Goal: Task Accomplishment & Management: Manage account settings

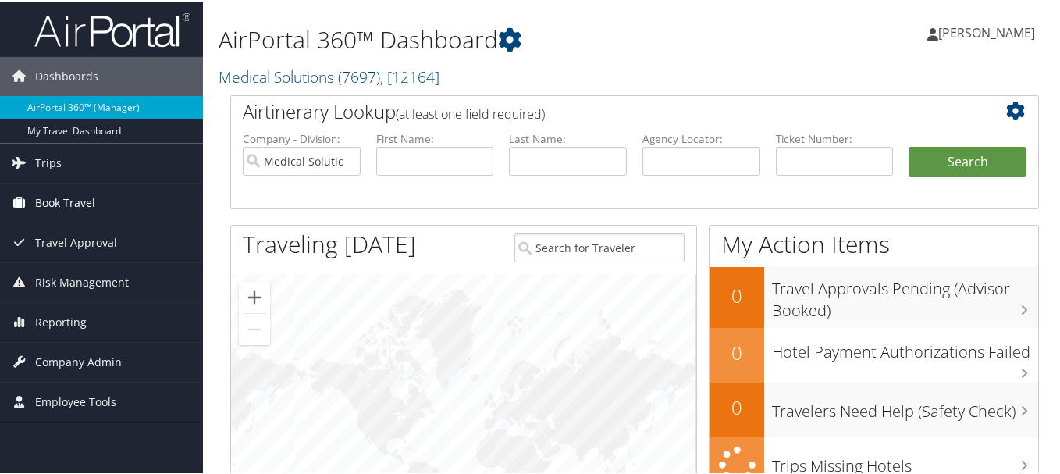
click at [44, 205] on span "Book Travel" at bounding box center [65, 201] width 60 height 39
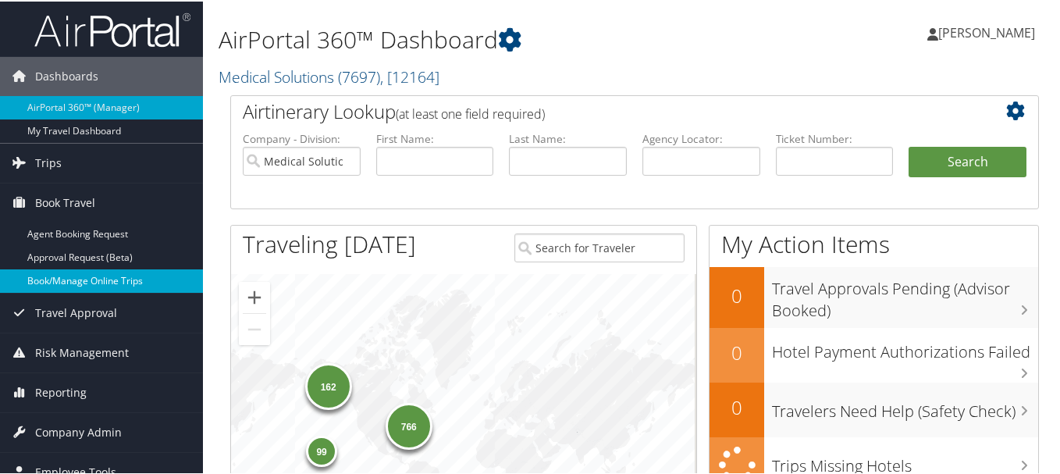
click at [59, 283] on link "Book/Manage Online Trips" at bounding box center [101, 279] width 203 height 23
click at [94, 281] on link "Book/Manage Online Trips" at bounding box center [101, 279] width 203 height 23
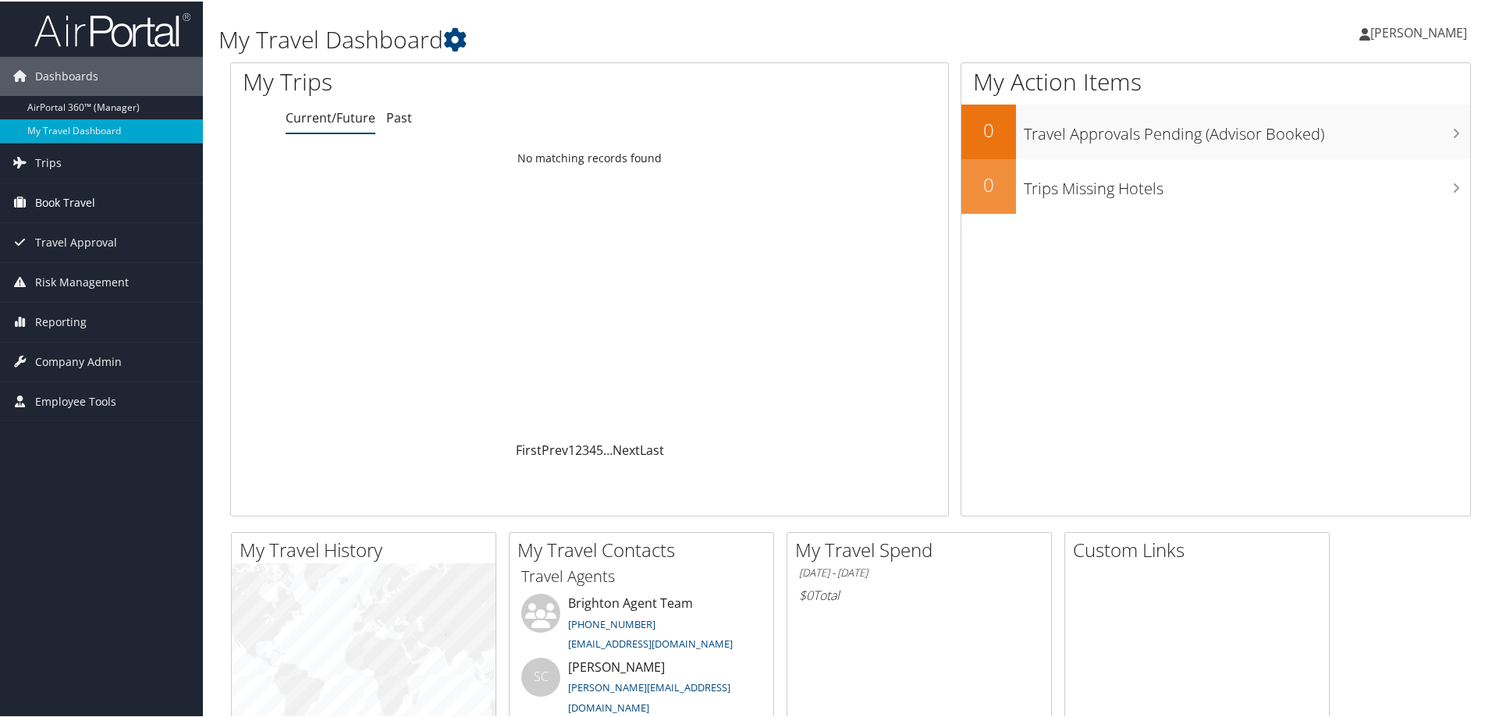
click at [89, 202] on span "Book Travel" at bounding box center [65, 201] width 60 height 39
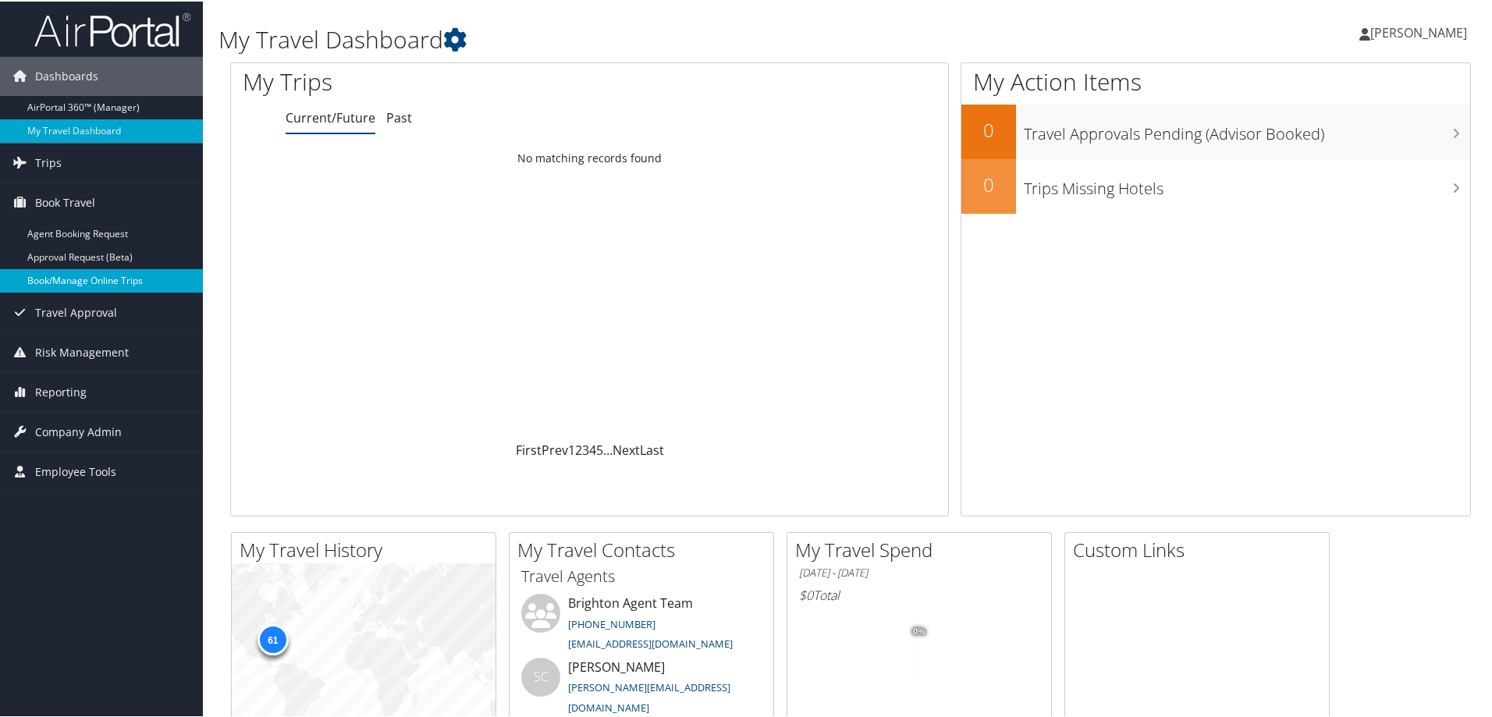
click at [94, 286] on link "Book/Manage Online Trips" at bounding box center [101, 279] width 203 height 23
click at [57, 398] on span "Reporting" at bounding box center [61, 390] width 52 height 39
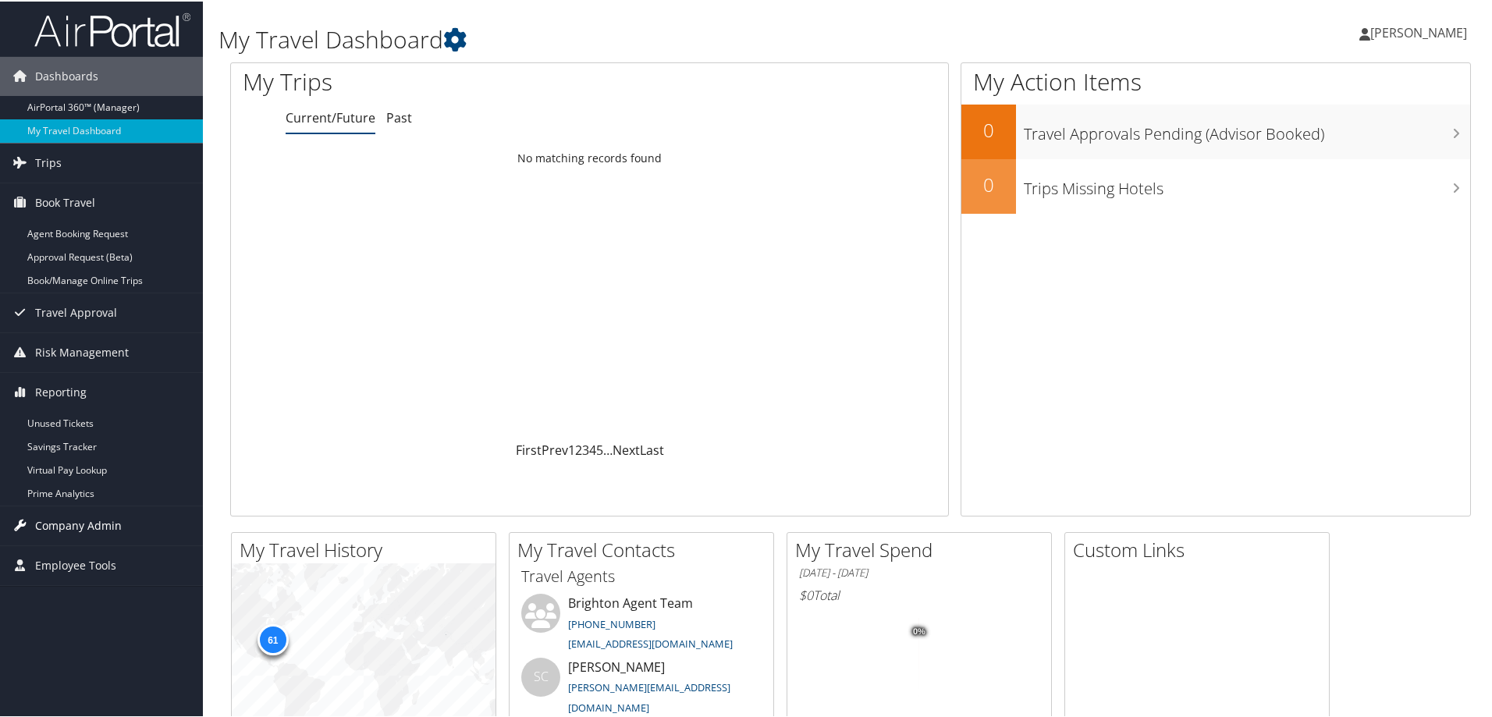
click at [80, 517] on span "Company Admin" at bounding box center [78, 524] width 87 height 39
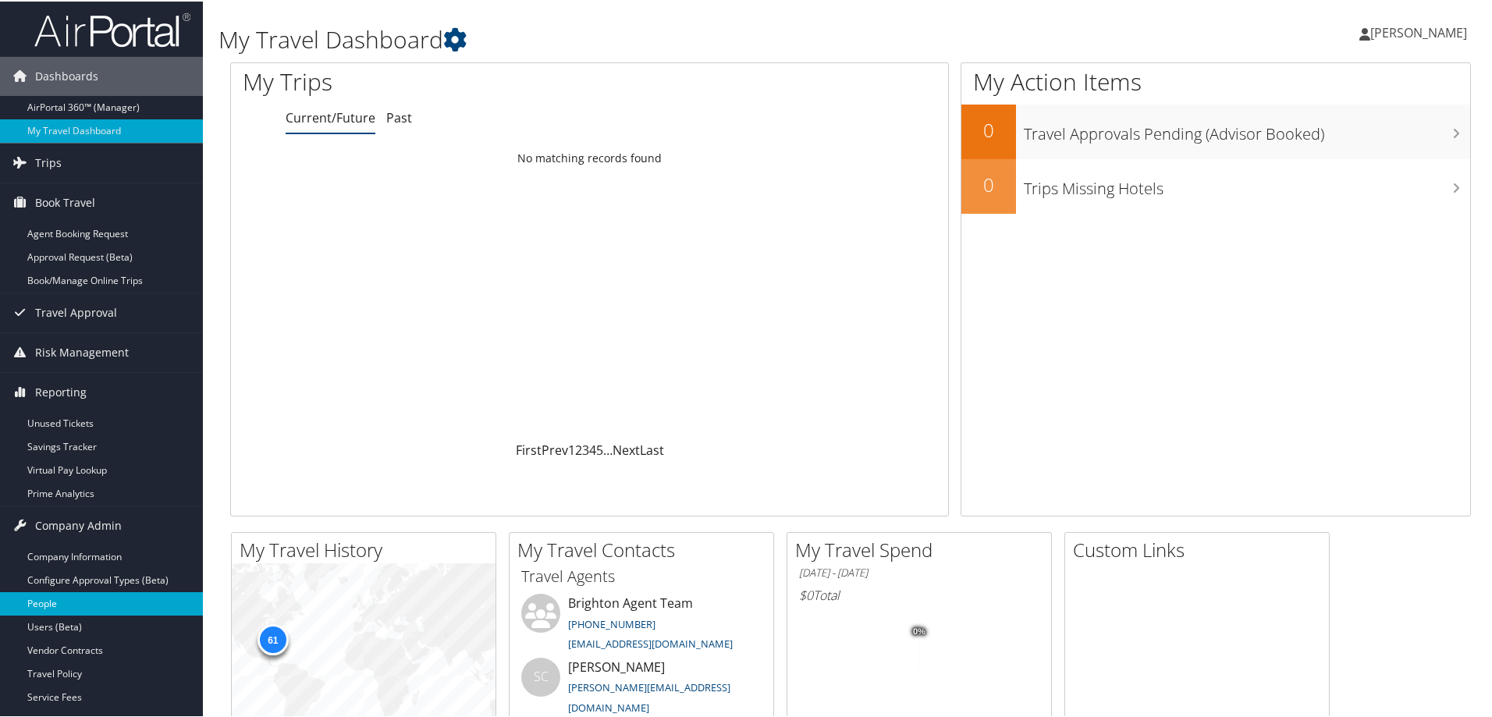
click at [77, 596] on link "People" at bounding box center [101, 602] width 203 height 23
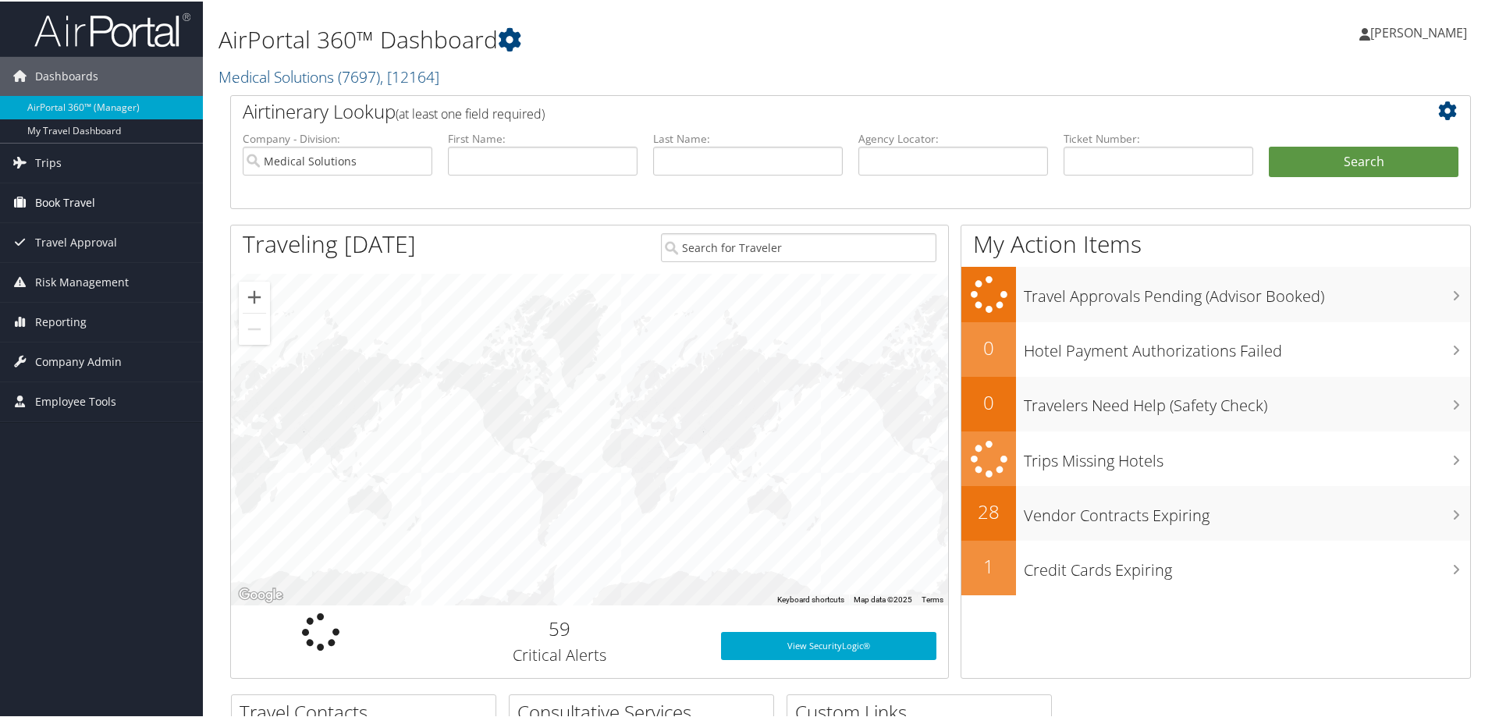
click at [65, 202] on span "Book Travel" at bounding box center [65, 201] width 60 height 39
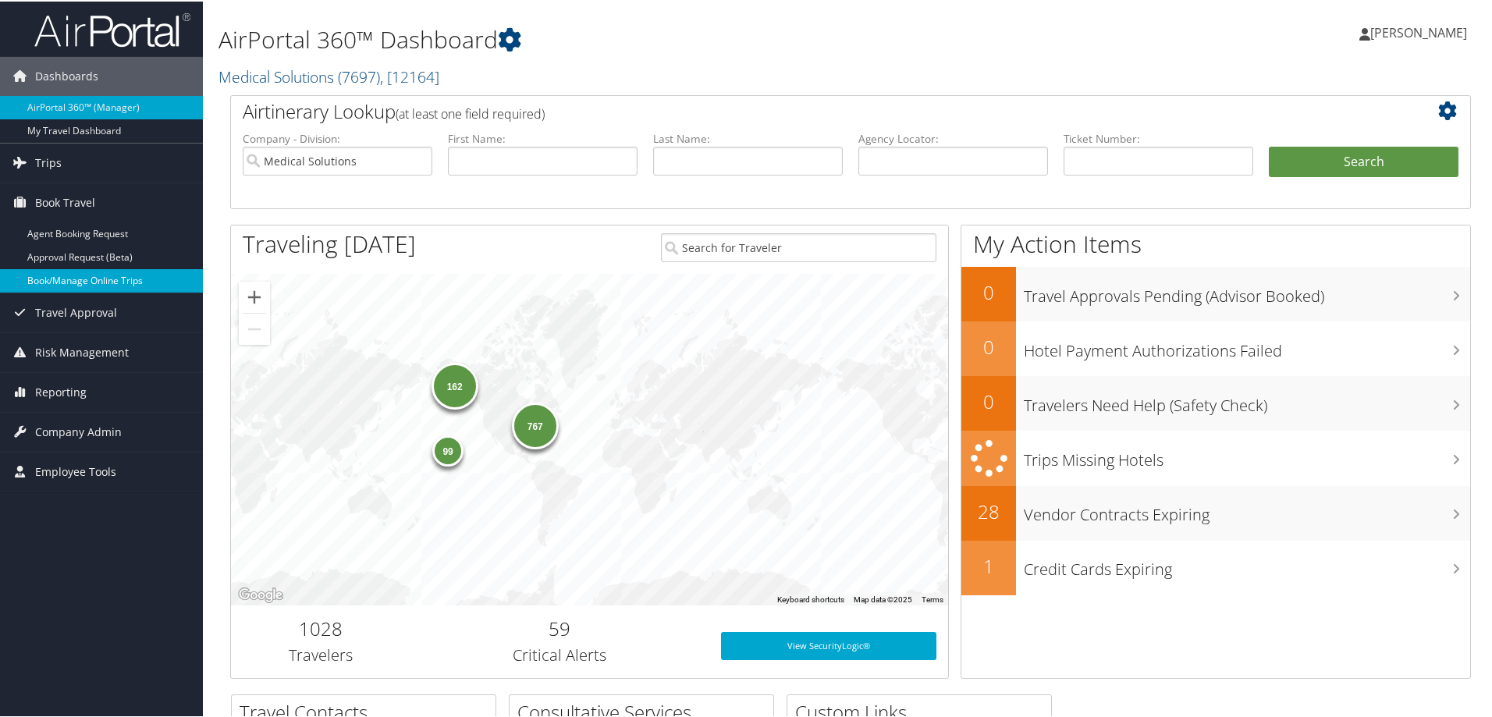
click at [70, 272] on link "Book/Manage Online Trips" at bounding box center [101, 279] width 203 height 23
click at [82, 281] on link "Book/Manage Online Trips" at bounding box center [101, 279] width 203 height 23
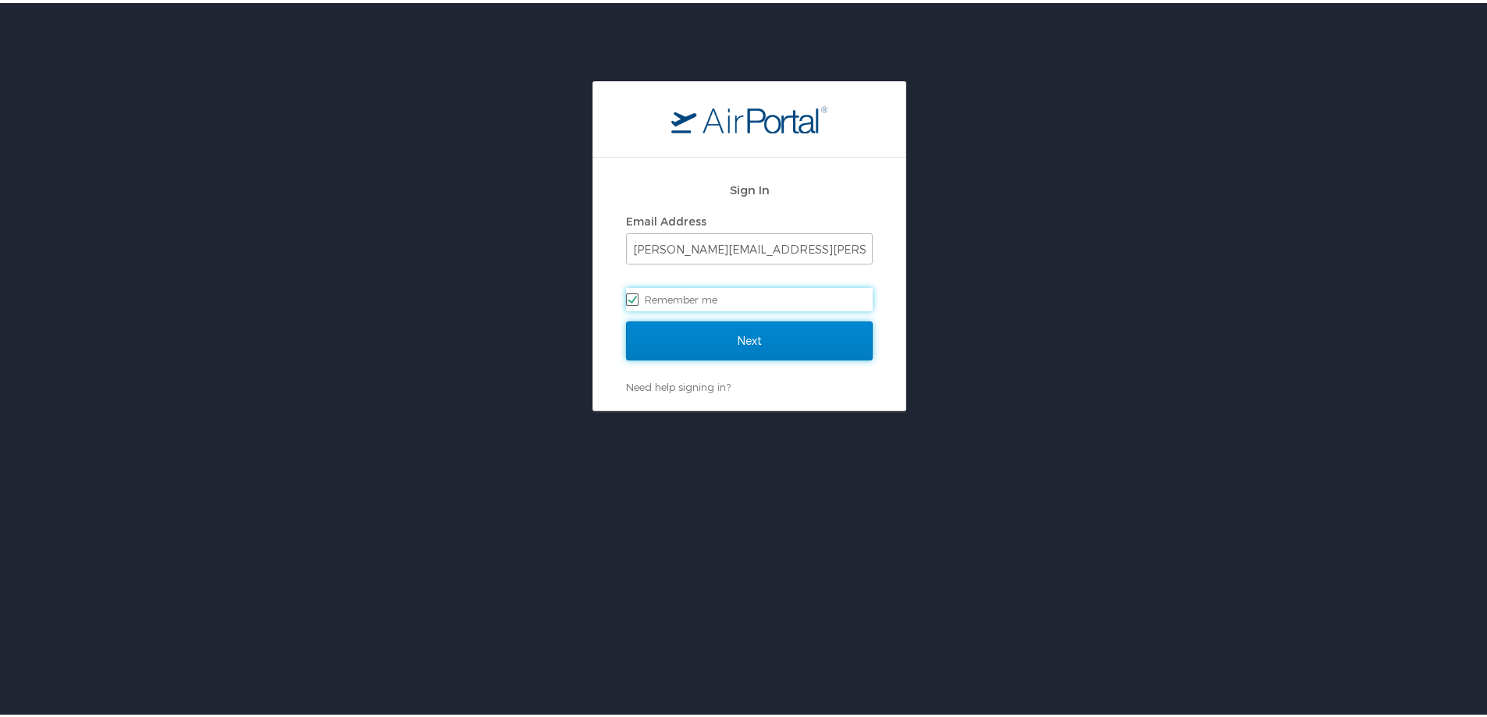
click at [739, 346] on input "Next" at bounding box center [749, 337] width 247 height 39
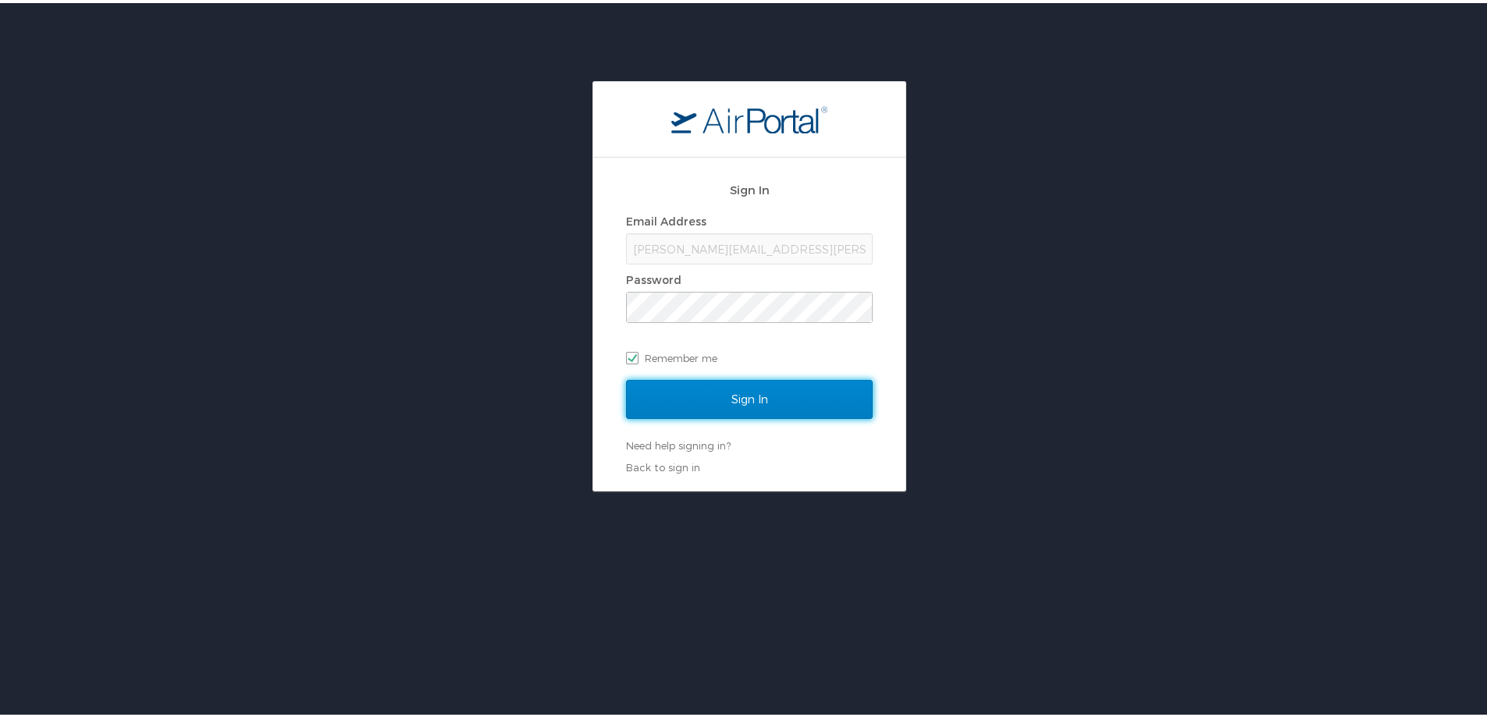
click at [720, 408] on input "Sign In" at bounding box center [749, 396] width 247 height 39
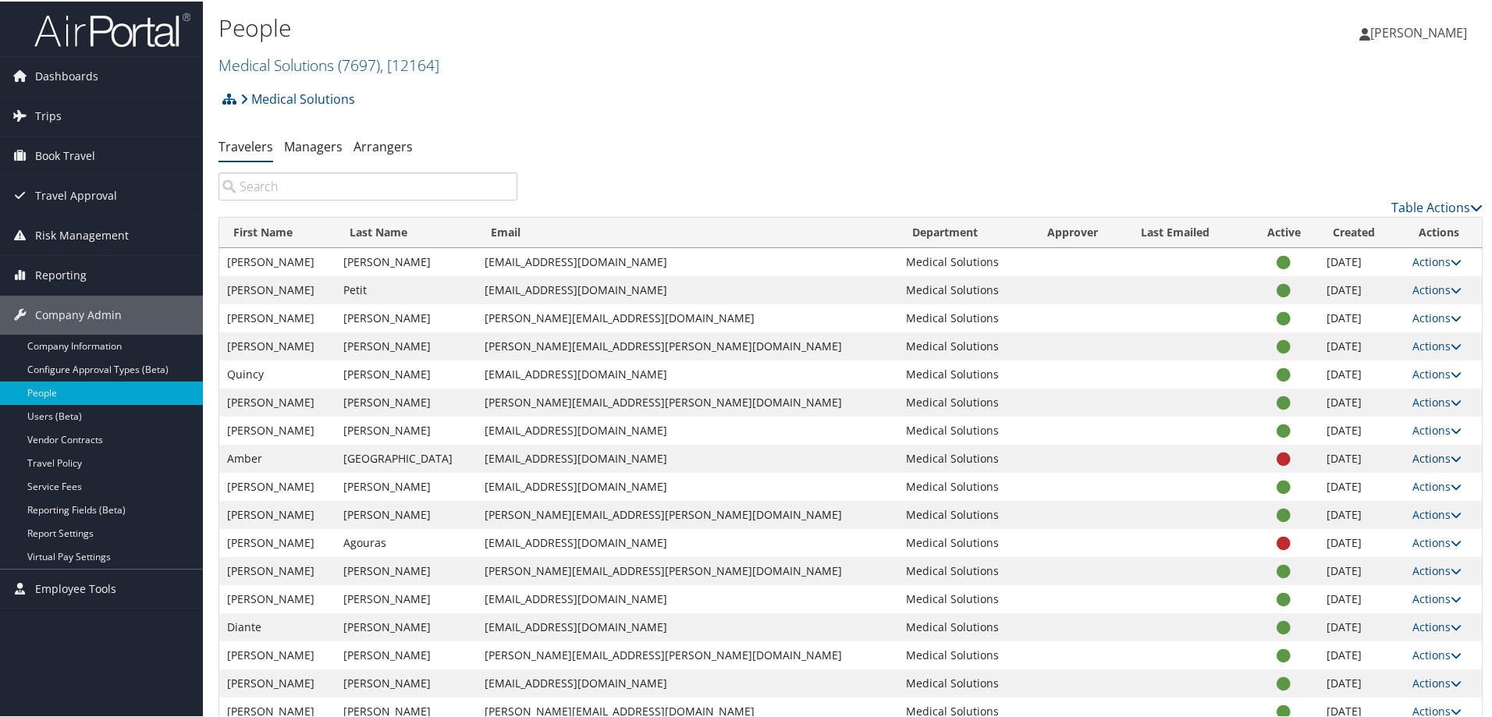
click at [1451, 454] on icon at bounding box center [1456, 457] width 11 height 11
click at [1277, 458] on icon at bounding box center [1284, 458] width 14 height 1
click at [567, 464] on td "louddiva@gmail.com" at bounding box center [687, 457] width 421 height 28
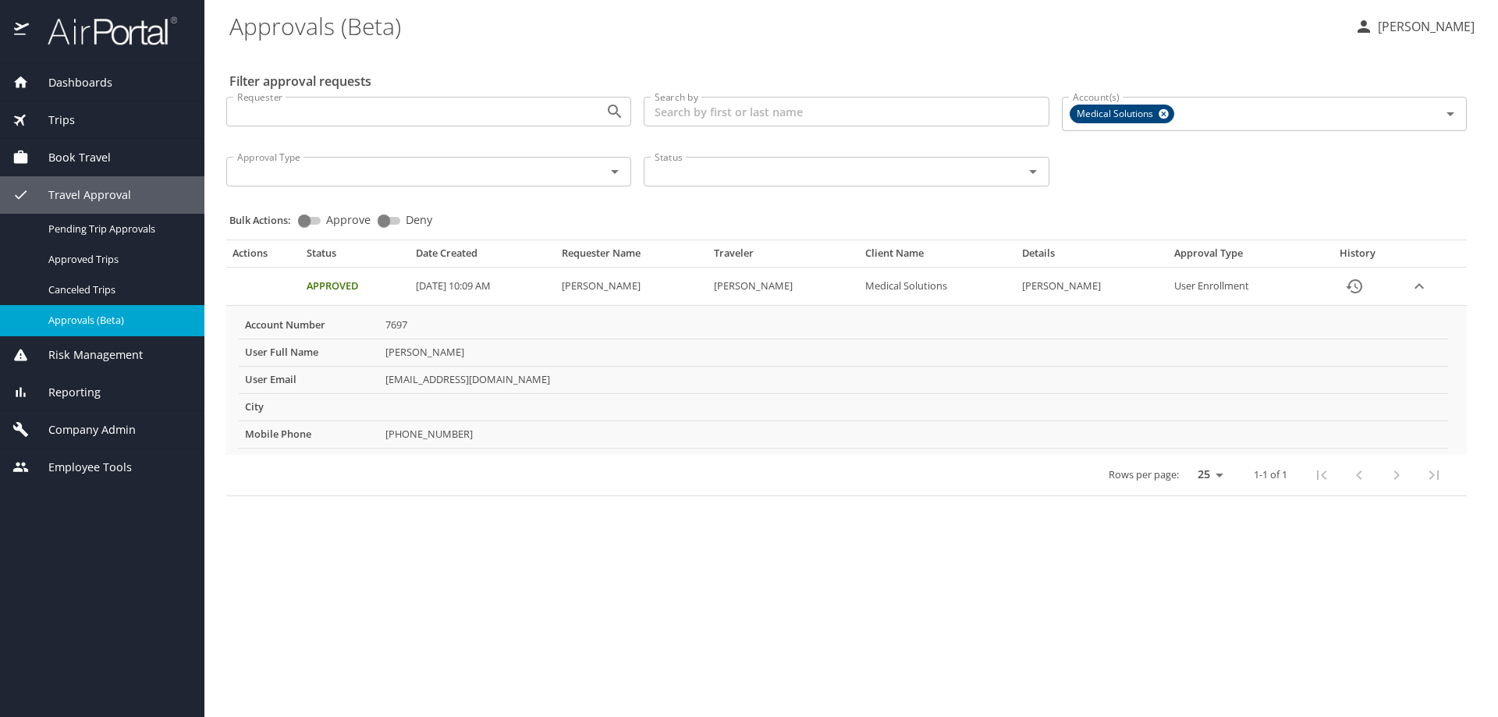
click at [1212, 475] on select "25 50 100" at bounding box center [1207, 474] width 44 height 23
select select "50"
click at [1185, 463] on select "25 50 100" at bounding box center [1207, 474] width 44 height 23
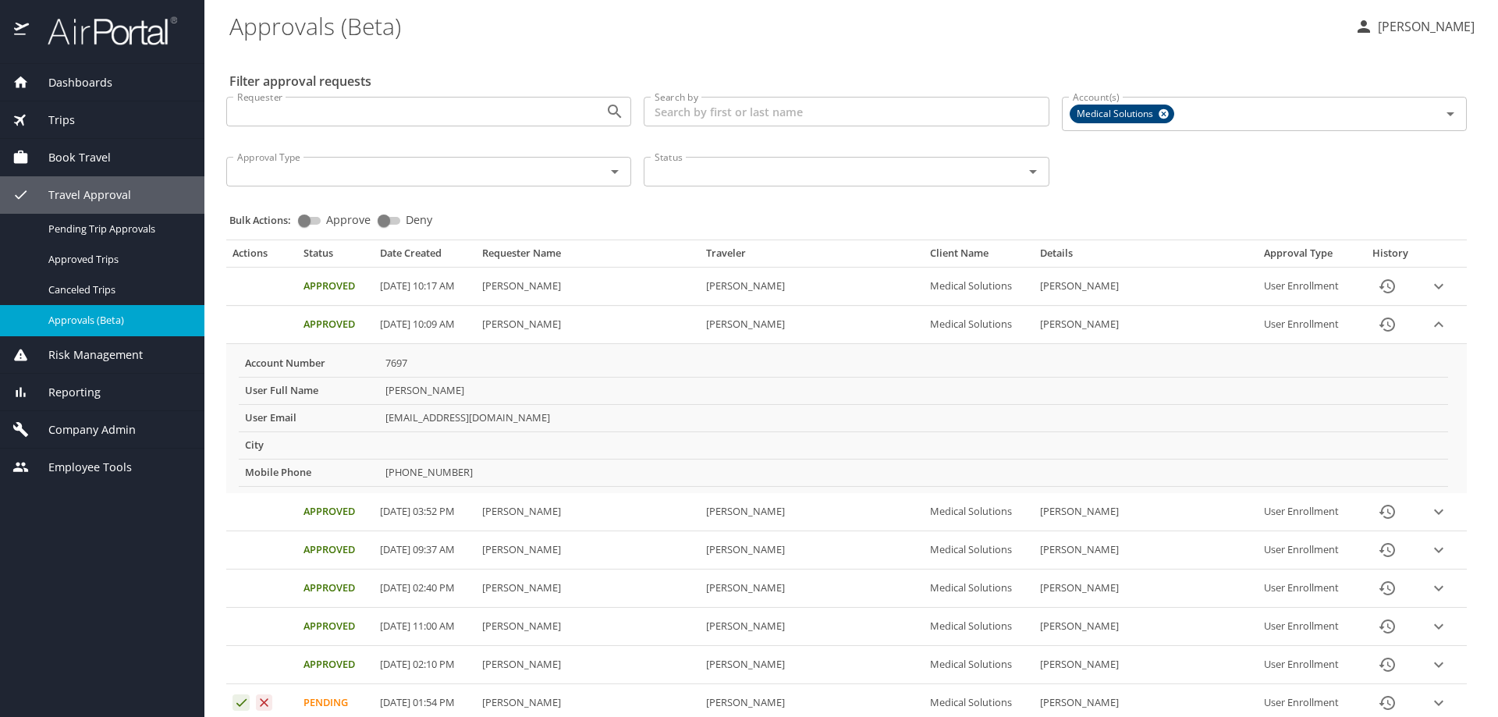
scroll to position [78, 0]
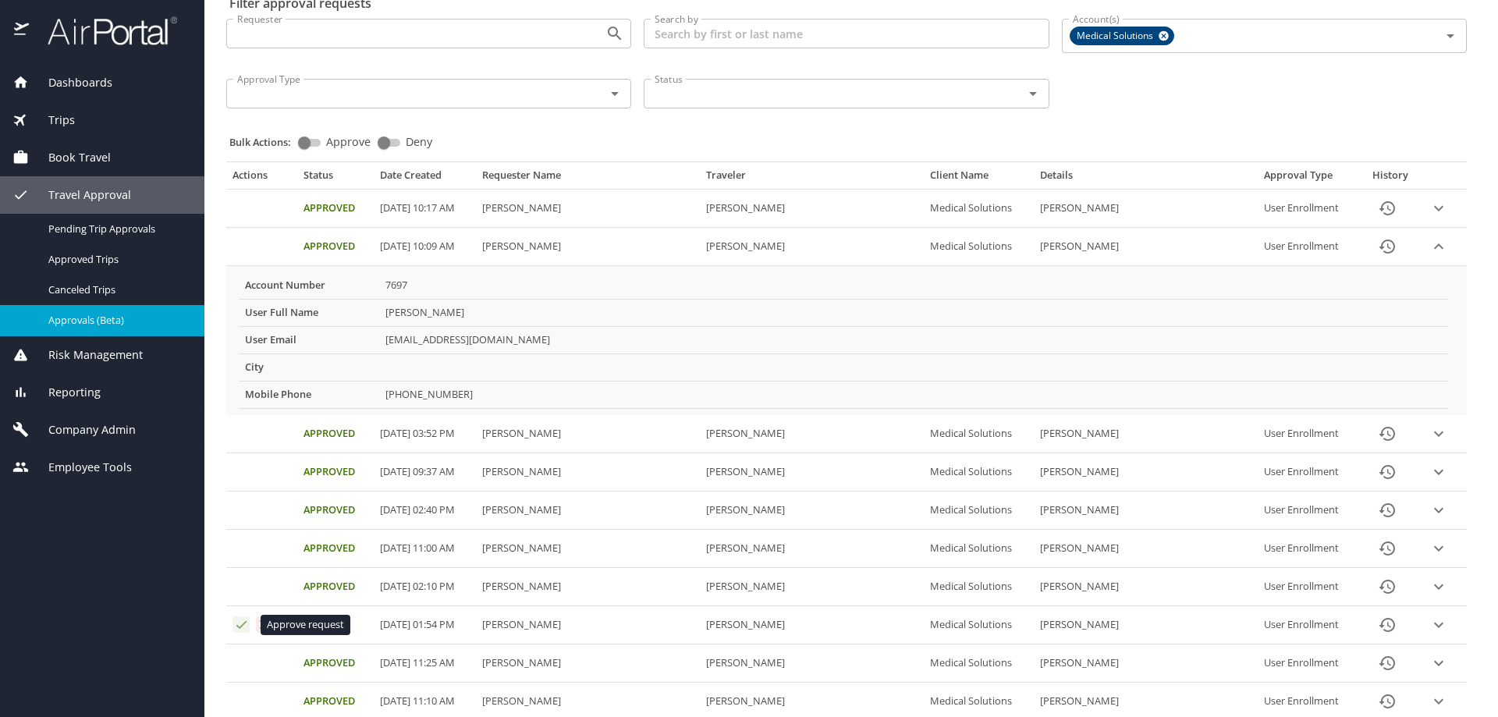
click at [243, 628] on icon "Approval table" at bounding box center [241, 624] width 15 height 15
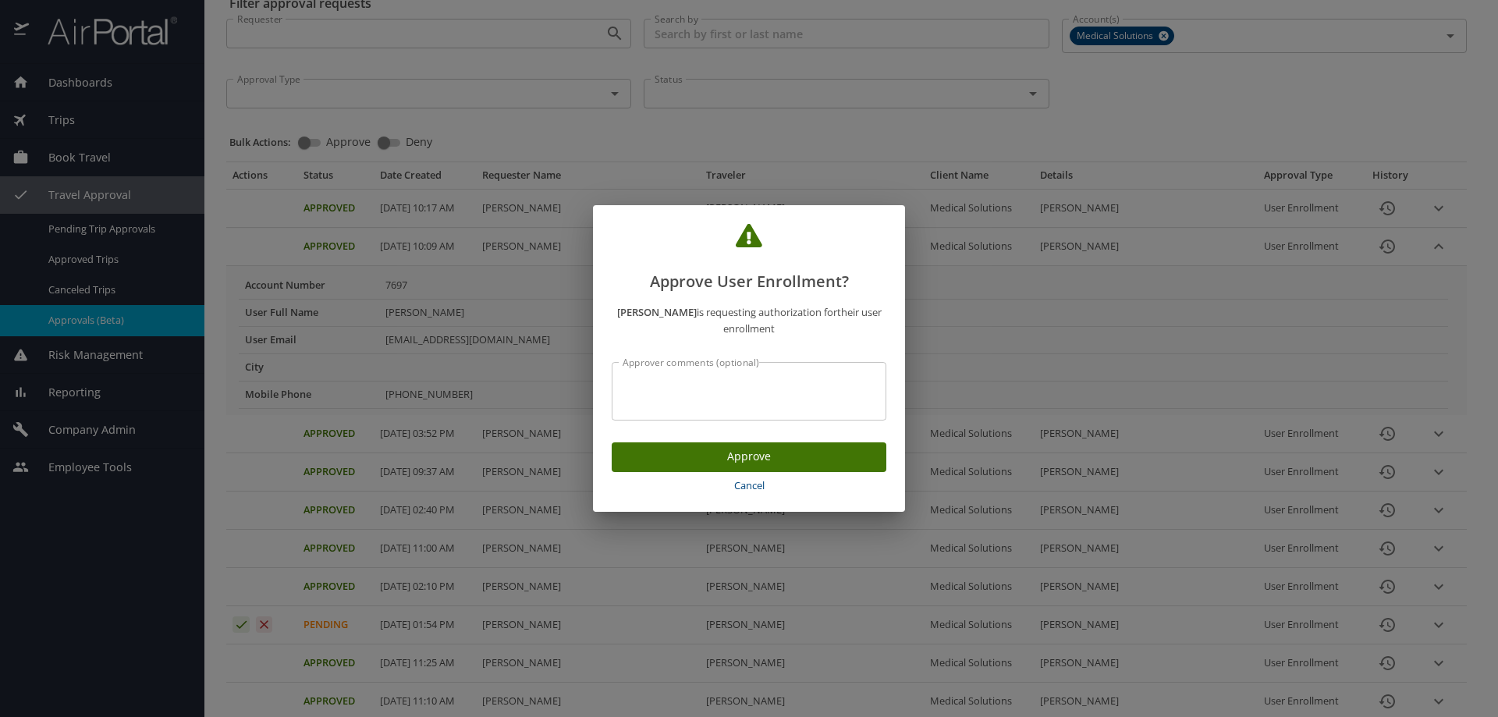
click at [708, 459] on span "Approve" at bounding box center [749, 457] width 250 height 20
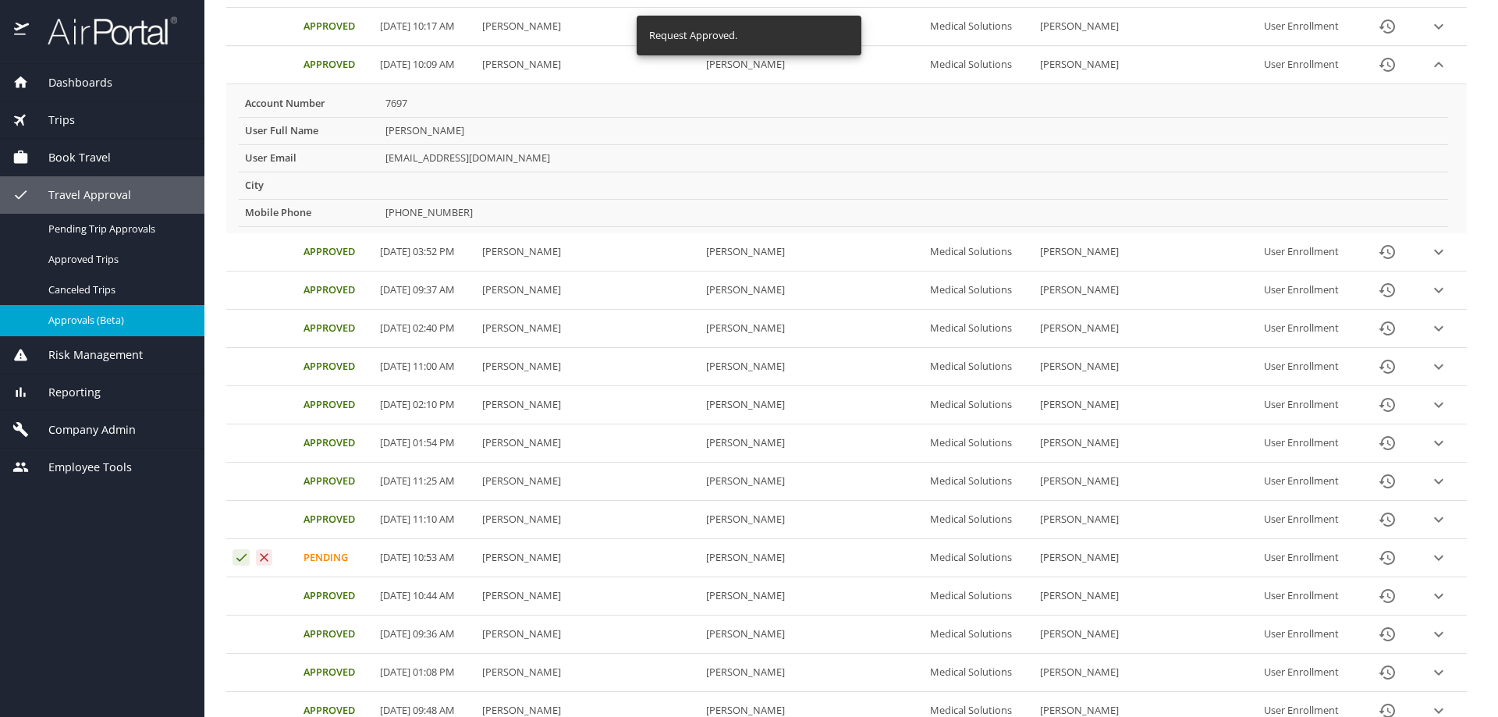
scroll to position [312, 0]
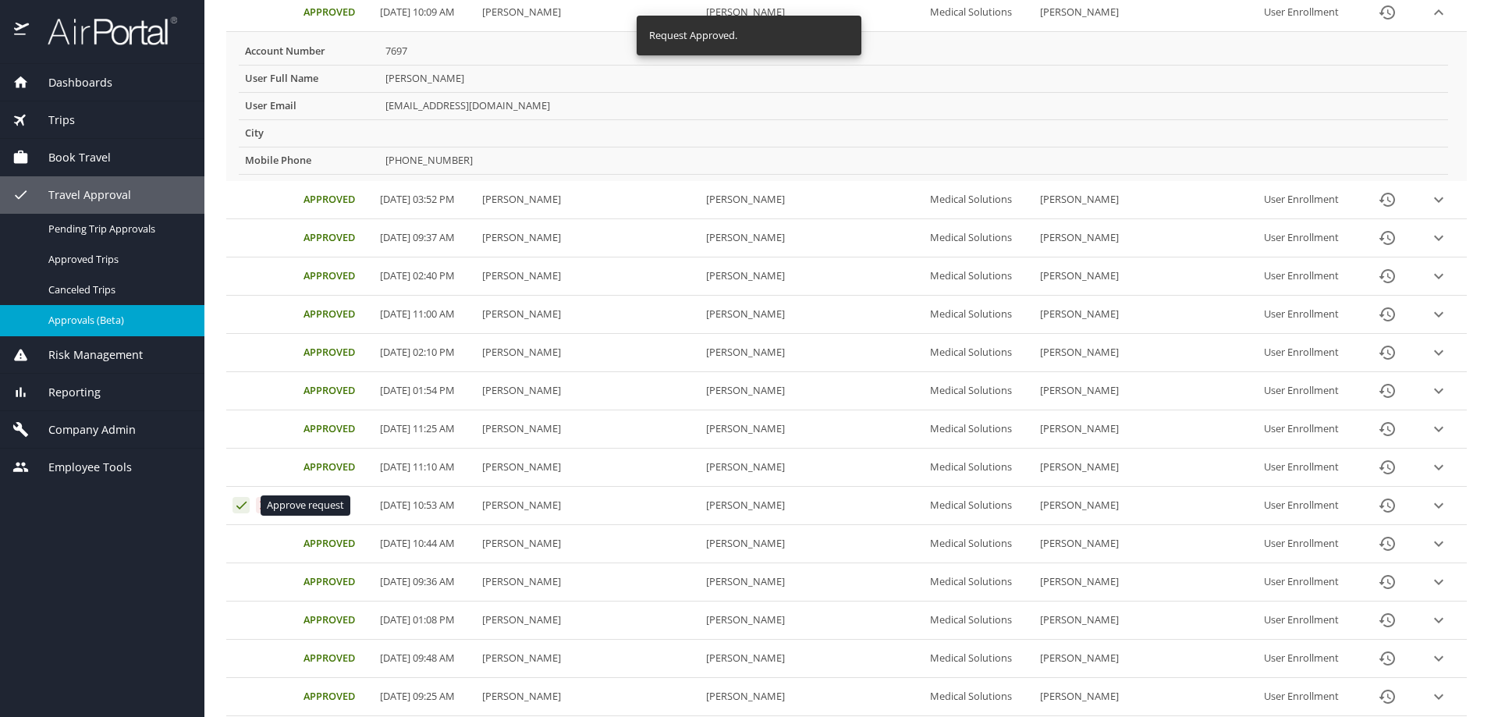
click at [242, 506] on icon "Approval table" at bounding box center [241, 505] width 10 height 8
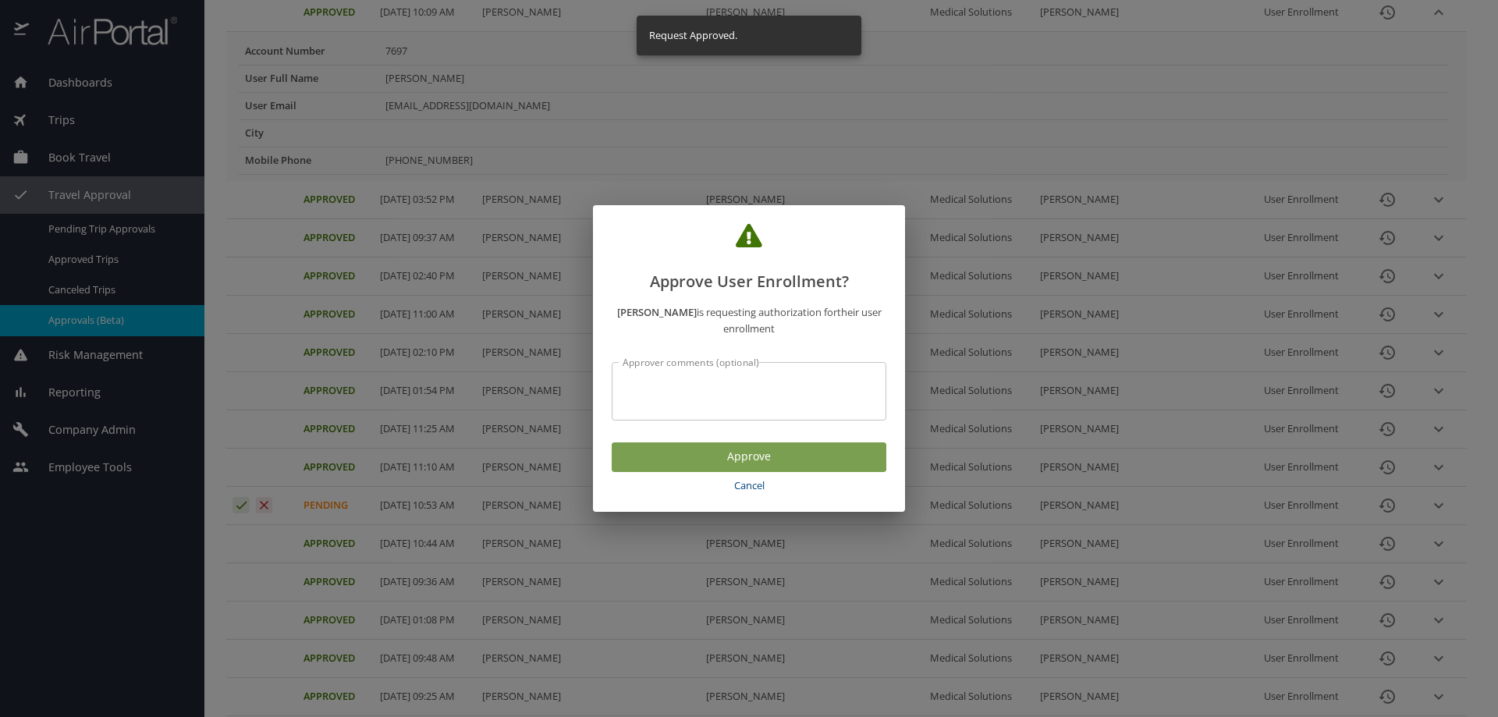
click at [705, 456] on span "Approve" at bounding box center [749, 457] width 250 height 20
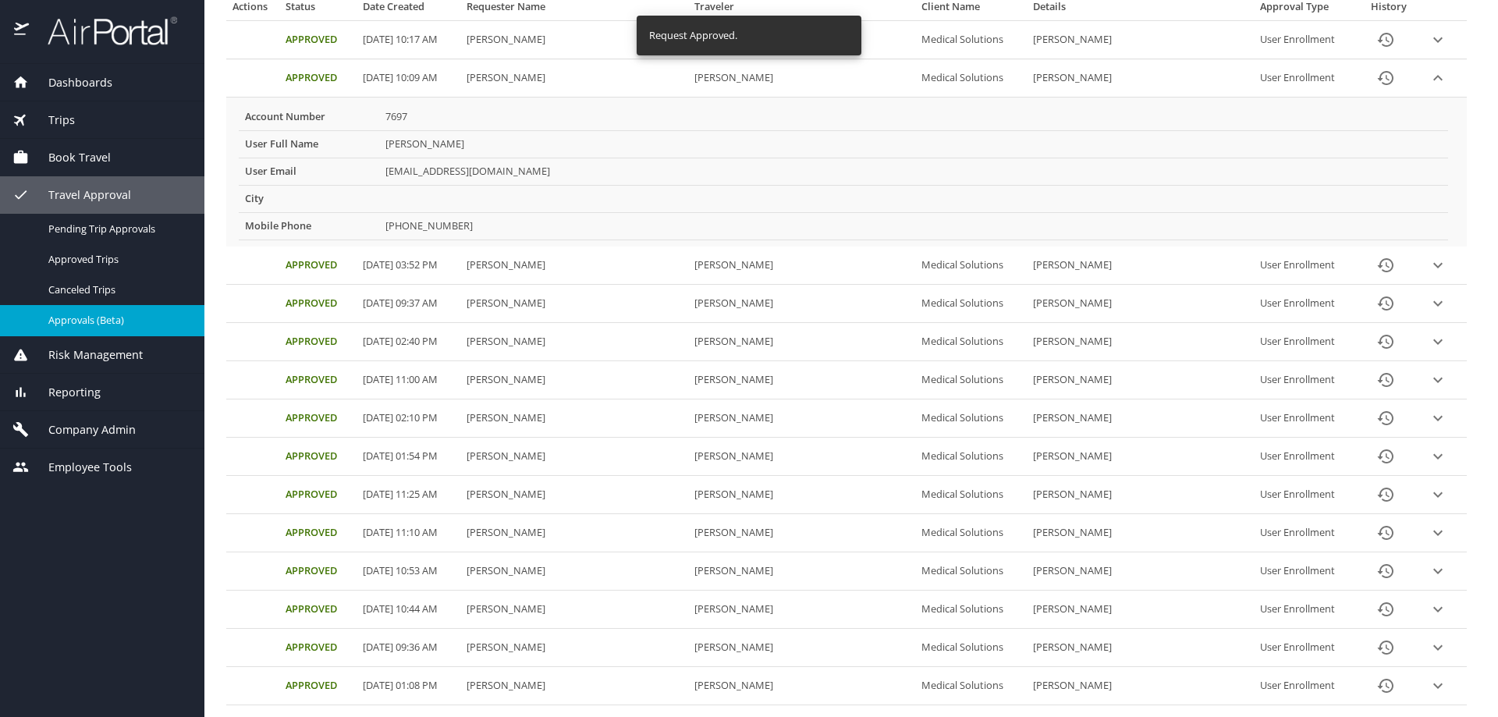
scroll to position [78, 0]
